Goal: Task Accomplishment & Management: Manage account settings

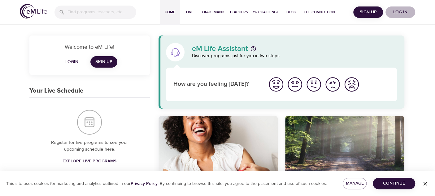
click at [399, 12] on span "Log in" at bounding box center [400, 12] width 25 height 8
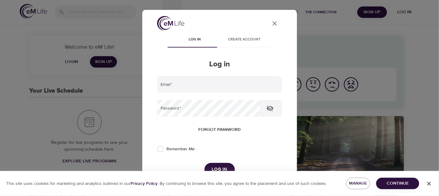
type input "[PERSON_NAME][EMAIL_ADDRESS][PERSON_NAME][DOMAIN_NAME]"
click at [221, 165] on button "Log in" at bounding box center [219, 169] width 30 height 13
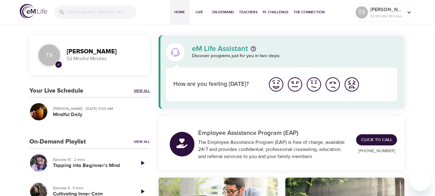
click at [139, 90] on link "View All" at bounding box center [142, 90] width 16 height 5
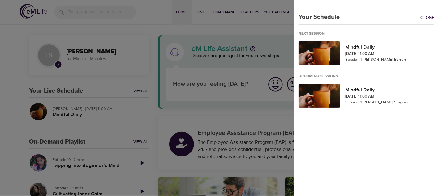
click at [109, 57] on div at bounding box center [219, 98] width 439 height 196
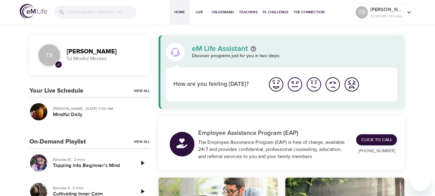
click at [109, 57] on p "52 Mindful Minutes" at bounding box center [105, 58] width 76 height 7
click at [394, 14] on p "52 Mindful Minutes" at bounding box center [386, 16] width 33 height 6
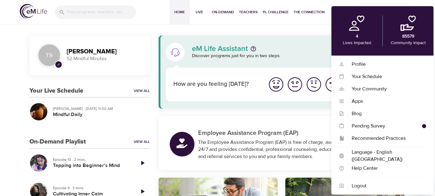
click at [357, 34] on p "4" at bounding box center [356, 36] width 2 height 6
click at [386, 78] on div "Your Schedule" at bounding box center [385, 76] width 82 height 7
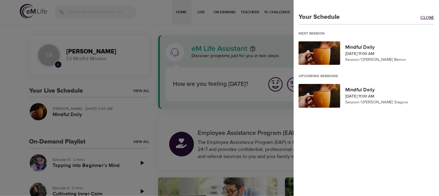
click at [420, 19] on link "Close" at bounding box center [429, 18] width 19 height 7
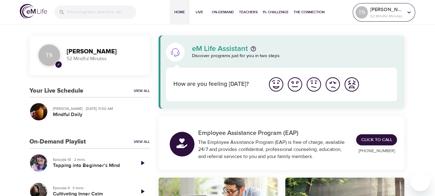
click at [391, 15] on p "52 Mindful Minutes" at bounding box center [386, 16] width 33 height 6
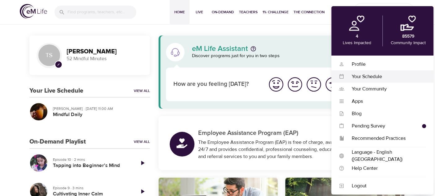
click at [378, 75] on div "Your Schedule" at bounding box center [385, 76] width 82 height 7
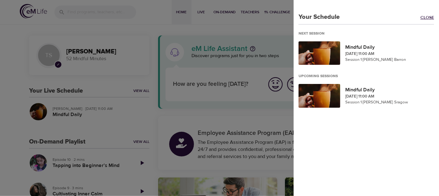
click at [425, 16] on link "Close" at bounding box center [429, 18] width 19 height 7
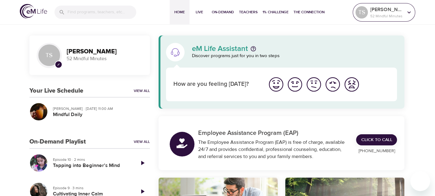
click at [408, 12] on icon at bounding box center [408, 12] width 7 height 7
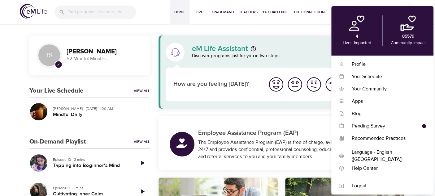
click at [354, 23] on img at bounding box center [356, 22] width 15 height 15
click at [362, 65] on div "Profile" at bounding box center [385, 64] width 82 height 7
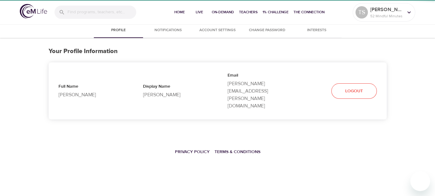
select select "10"
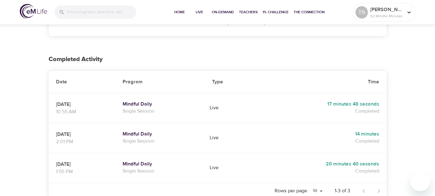
scroll to position [93, 0]
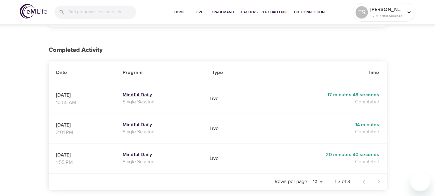
click at [148, 92] on h5 "Mindful Daily" at bounding box center [160, 95] width 75 height 6
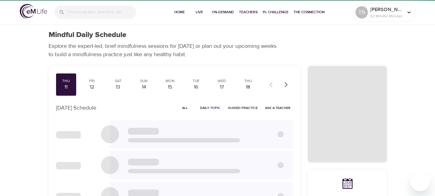
checkbox input "true"
